Goal: Find specific page/section: Find specific page/section

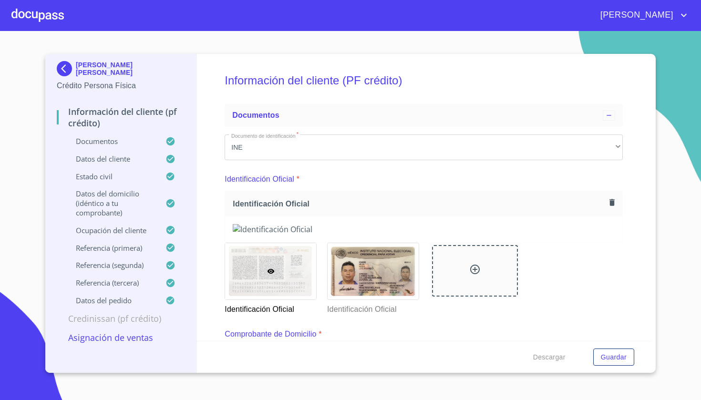
click at [64, 71] on img at bounding box center [66, 68] width 19 height 15
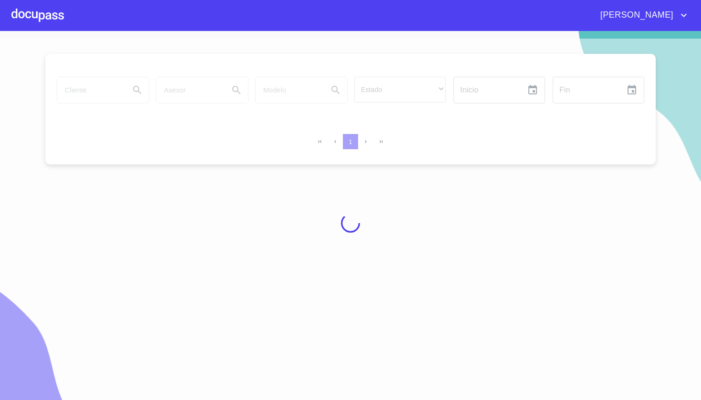
click at [109, 92] on div at bounding box center [350, 223] width 701 height 369
click at [103, 92] on input "search" at bounding box center [89, 90] width 65 height 26
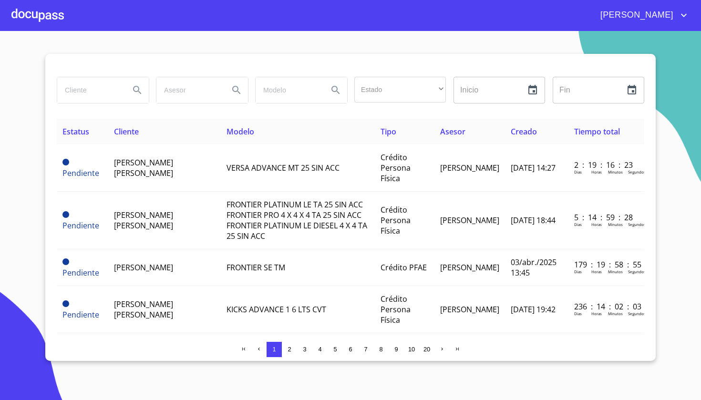
click at [103, 93] on input "search" at bounding box center [89, 90] width 65 height 26
type input "SINCI"
click at [140, 85] on icon "Search" at bounding box center [137, 89] width 11 height 11
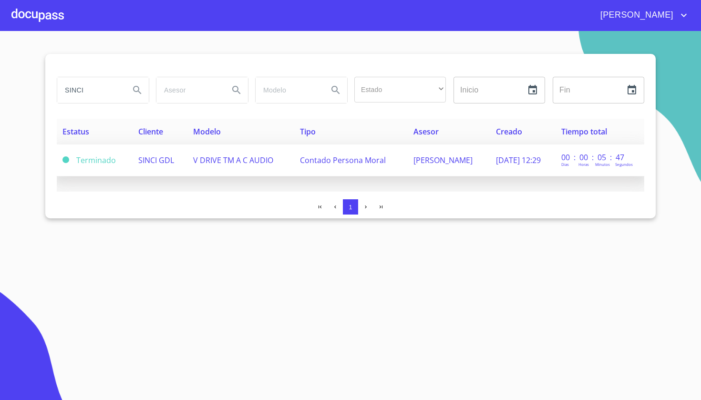
click at [242, 159] on span "V DRIVE TM A C AUDIO" at bounding box center [233, 160] width 80 height 10
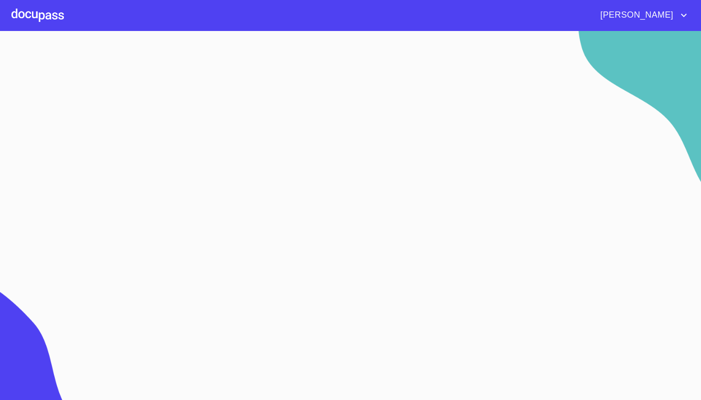
click at [242, 159] on section at bounding box center [350, 215] width 701 height 369
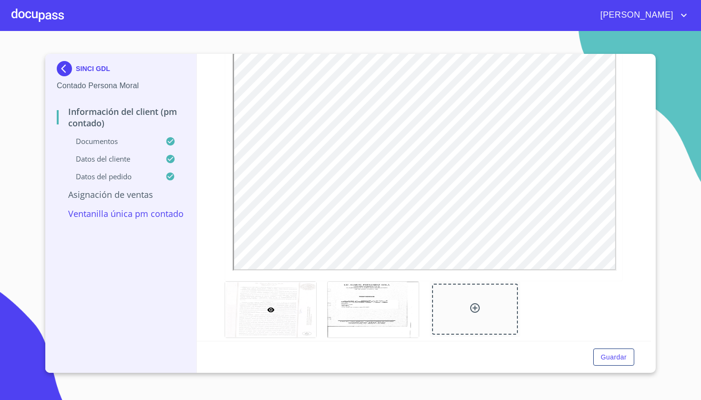
click at [66, 65] on img at bounding box center [66, 68] width 19 height 15
